Goal: Task Accomplishment & Management: Complete application form

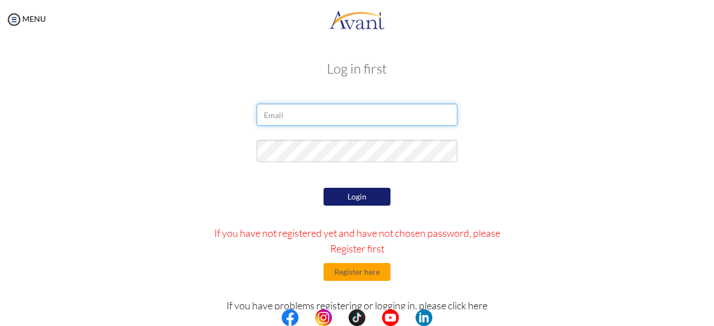
click at [334, 113] on input "email" at bounding box center [357, 115] width 201 height 22
type input "[EMAIL_ADDRESS][DOMAIN_NAME]"
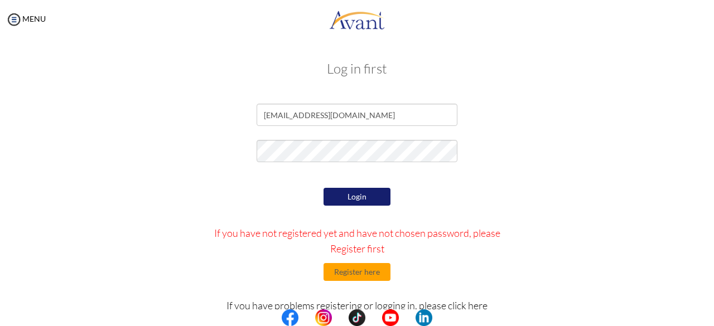
click at [350, 200] on button "Login" at bounding box center [357, 197] width 67 height 18
click at [344, 197] on button "Login" at bounding box center [357, 197] width 67 height 18
